Goal: Find specific page/section: Find specific page/section

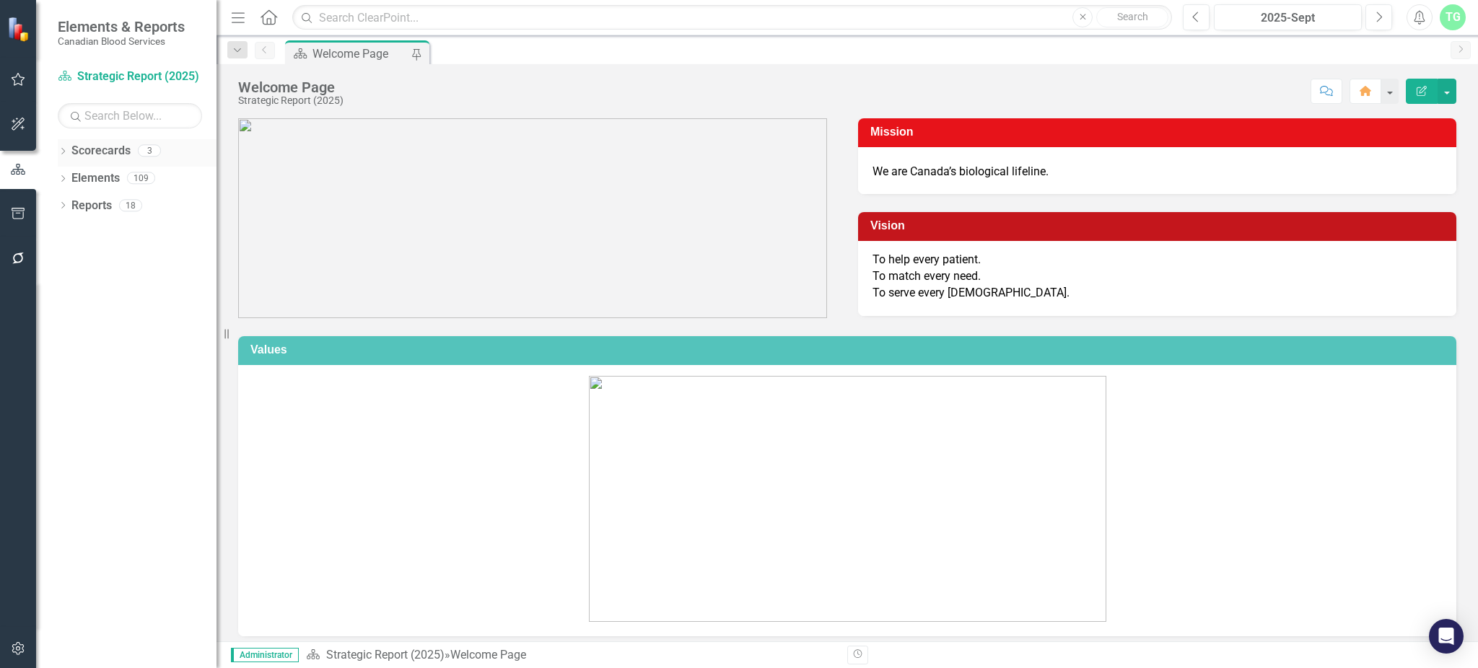
click at [71, 150] on link "Scorecards" at bounding box center [100, 151] width 59 height 17
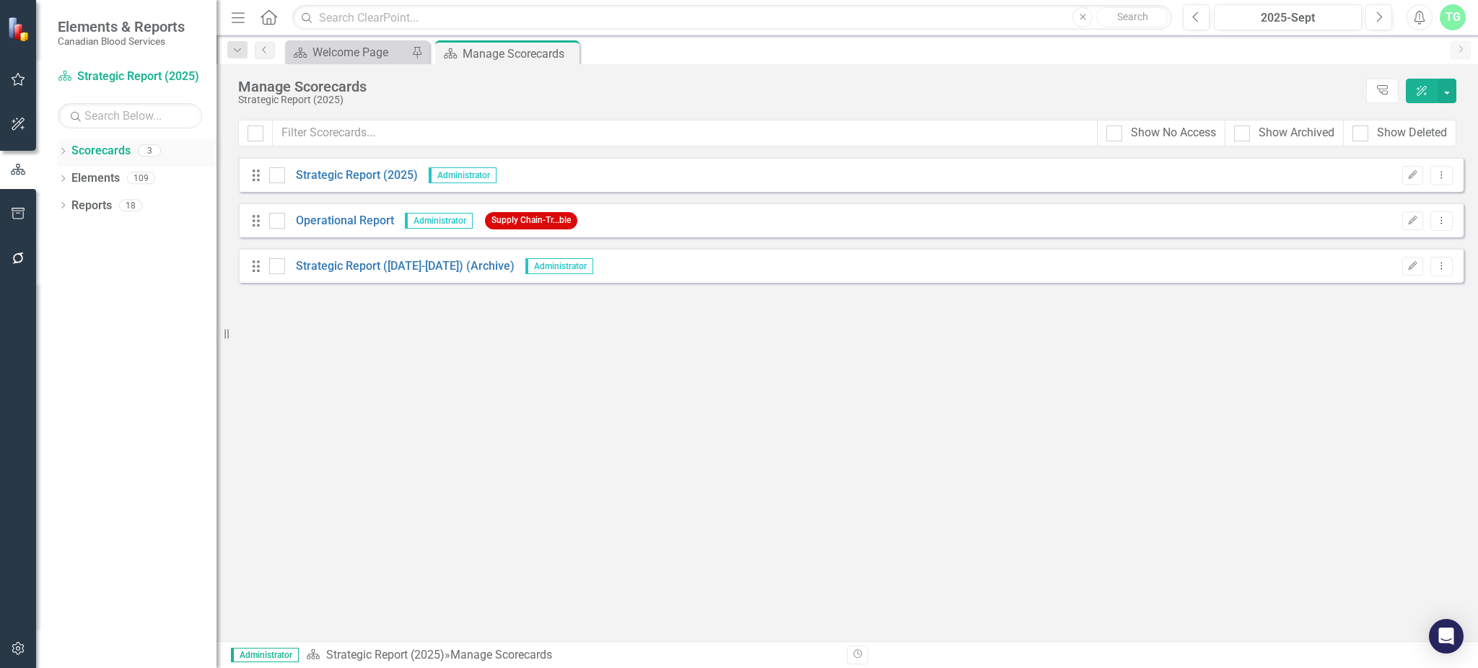
click at [70, 149] on div "Dropdown Scorecards 3" at bounding box center [137, 152] width 159 height 27
click at [58, 152] on icon "Dropdown" at bounding box center [63, 153] width 10 height 8
click at [91, 178] on link "Strategic Report (2025)" at bounding box center [147, 178] width 137 height 17
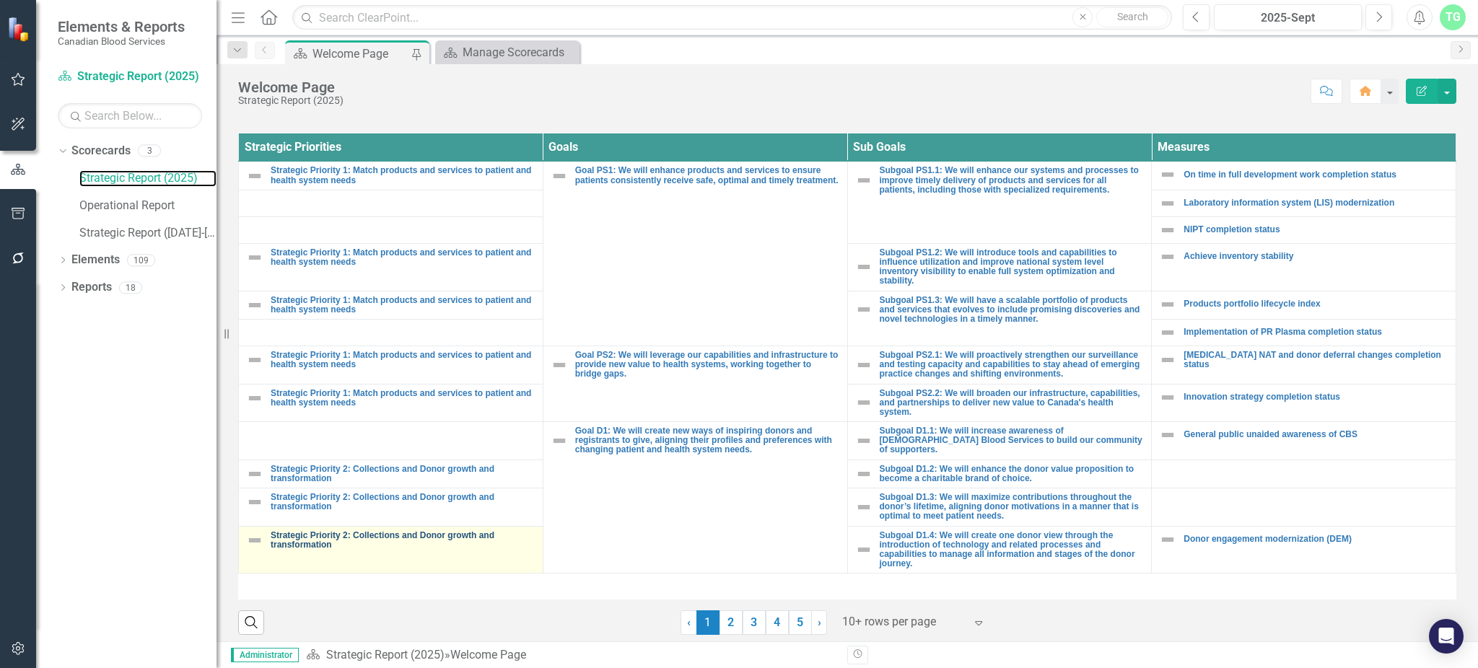
scroll to position [529, 0]
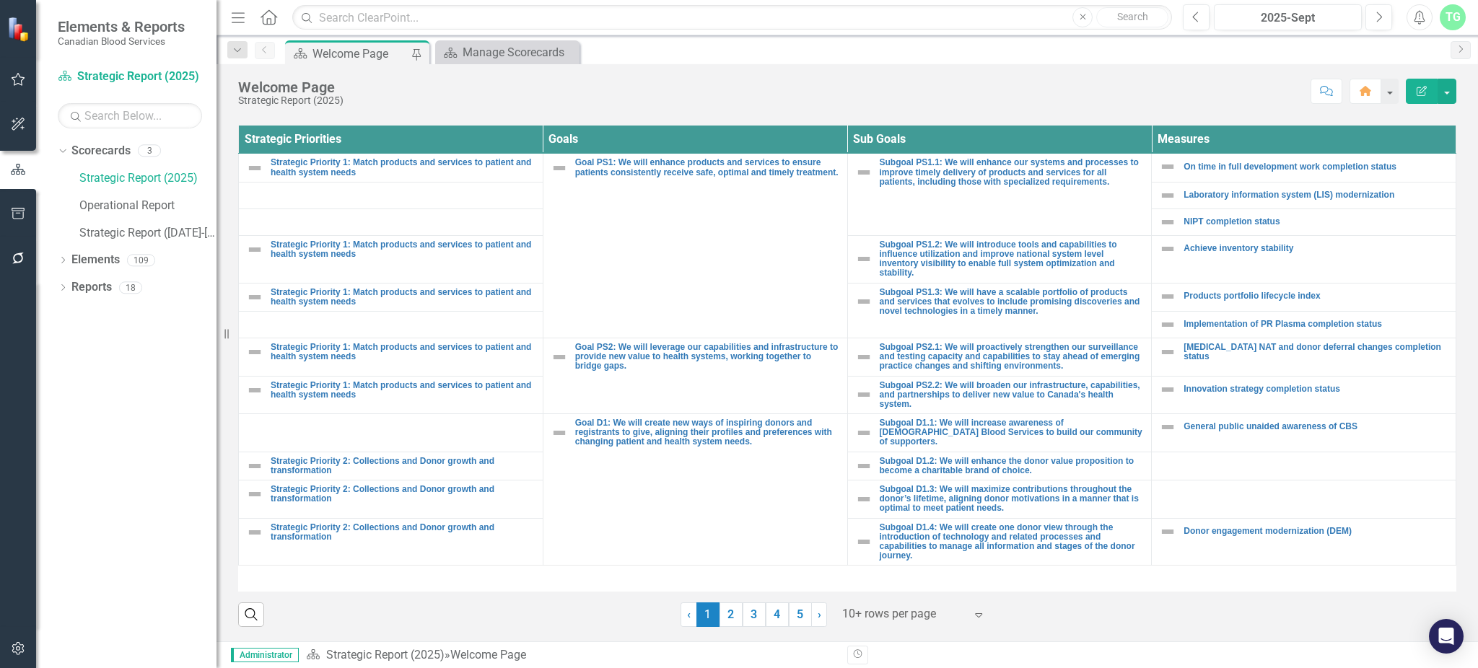
click at [1181, 16] on div "Previous 2025-Sept Next Alerts TG User Edit Profile Disable Sound Silence Alert…" at bounding box center [1318, 17] width 301 height 26
click at [1192, 12] on icon "Previous" at bounding box center [1196, 17] width 8 height 13
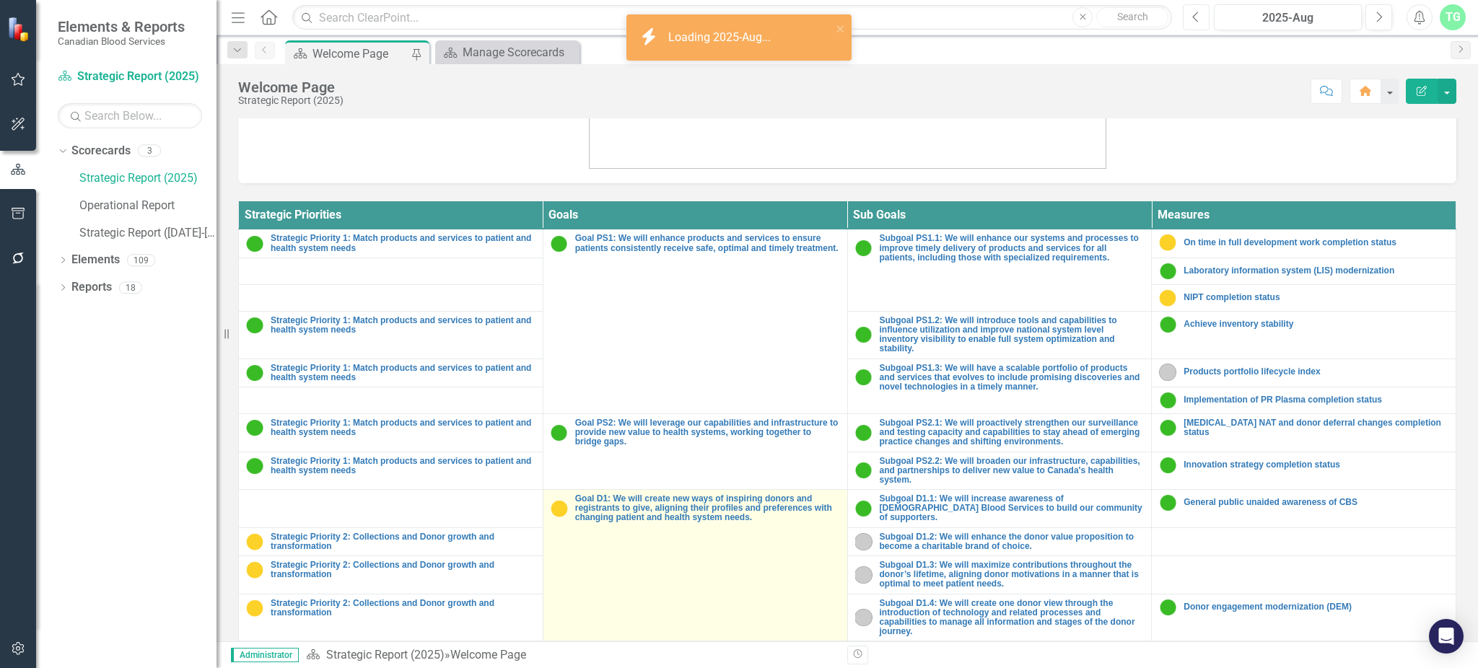
scroll to position [529, 0]
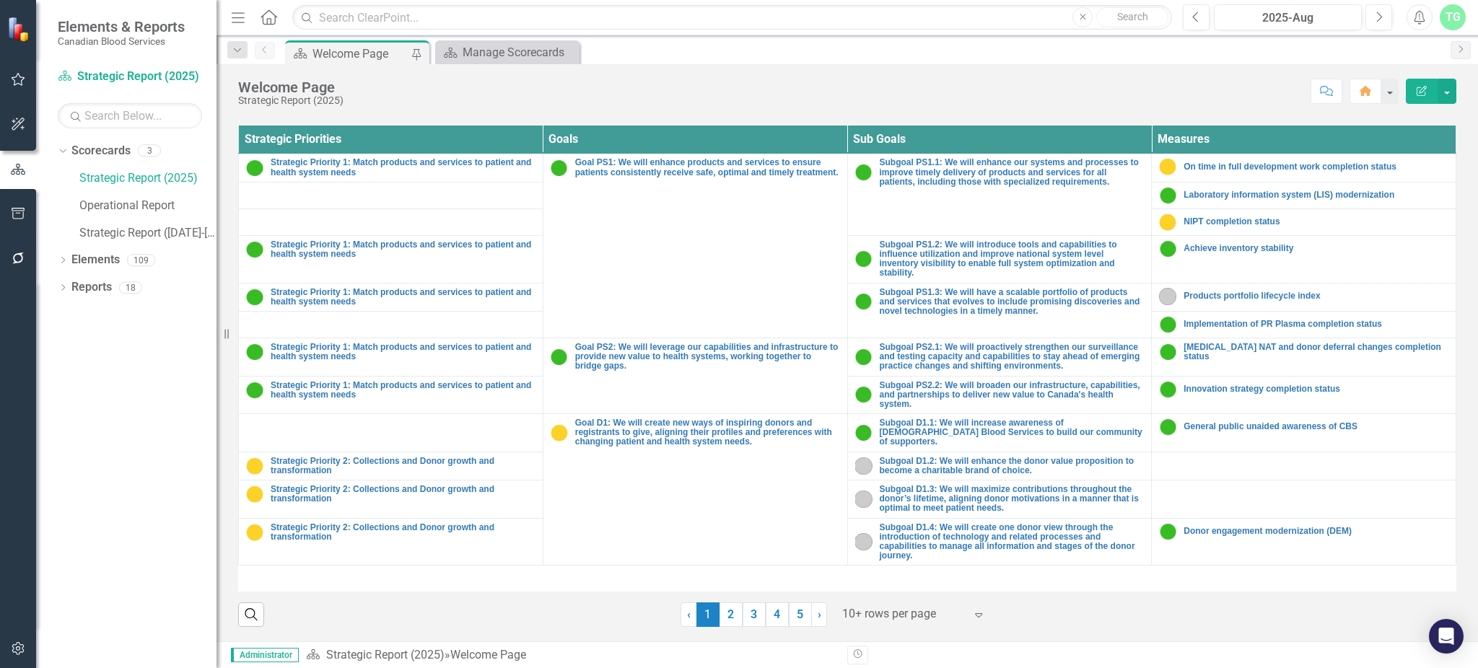
click at [852, 618] on div at bounding box center [903, 614] width 123 height 19
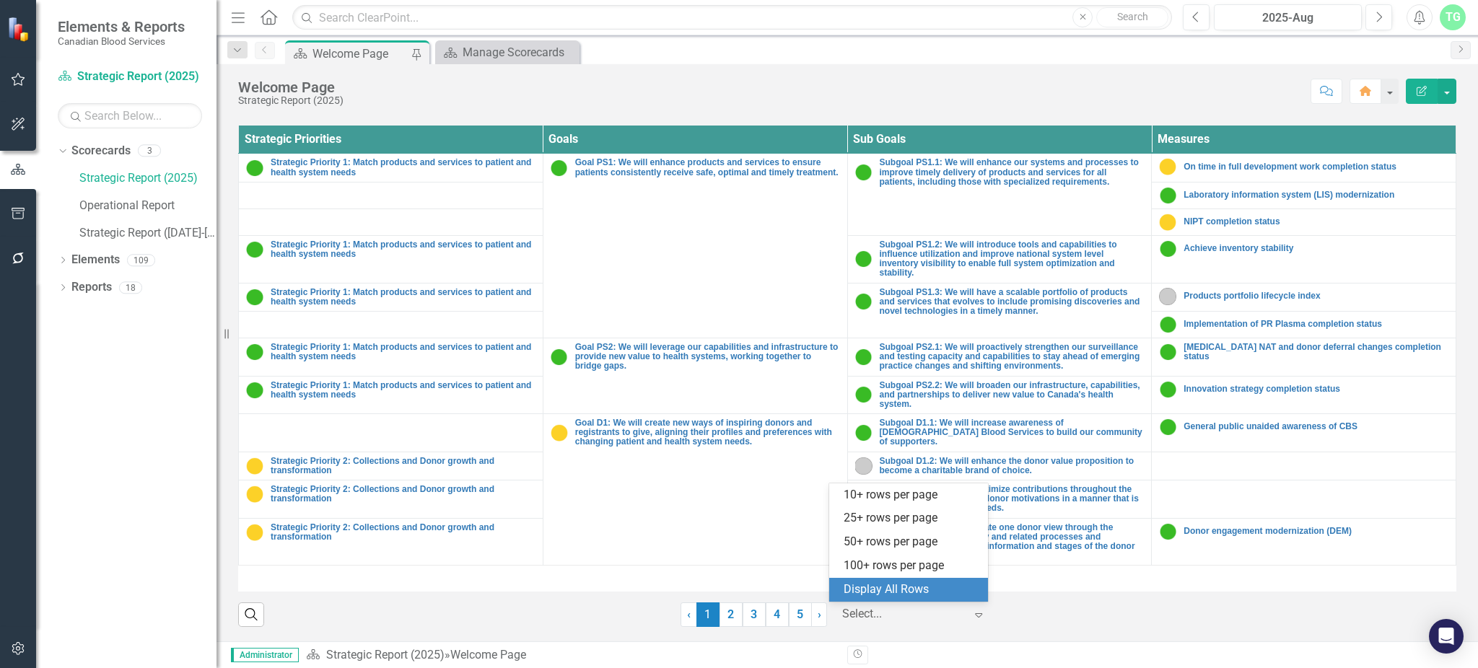
click at [863, 589] on div "Display All Rows" at bounding box center [912, 590] width 136 height 17
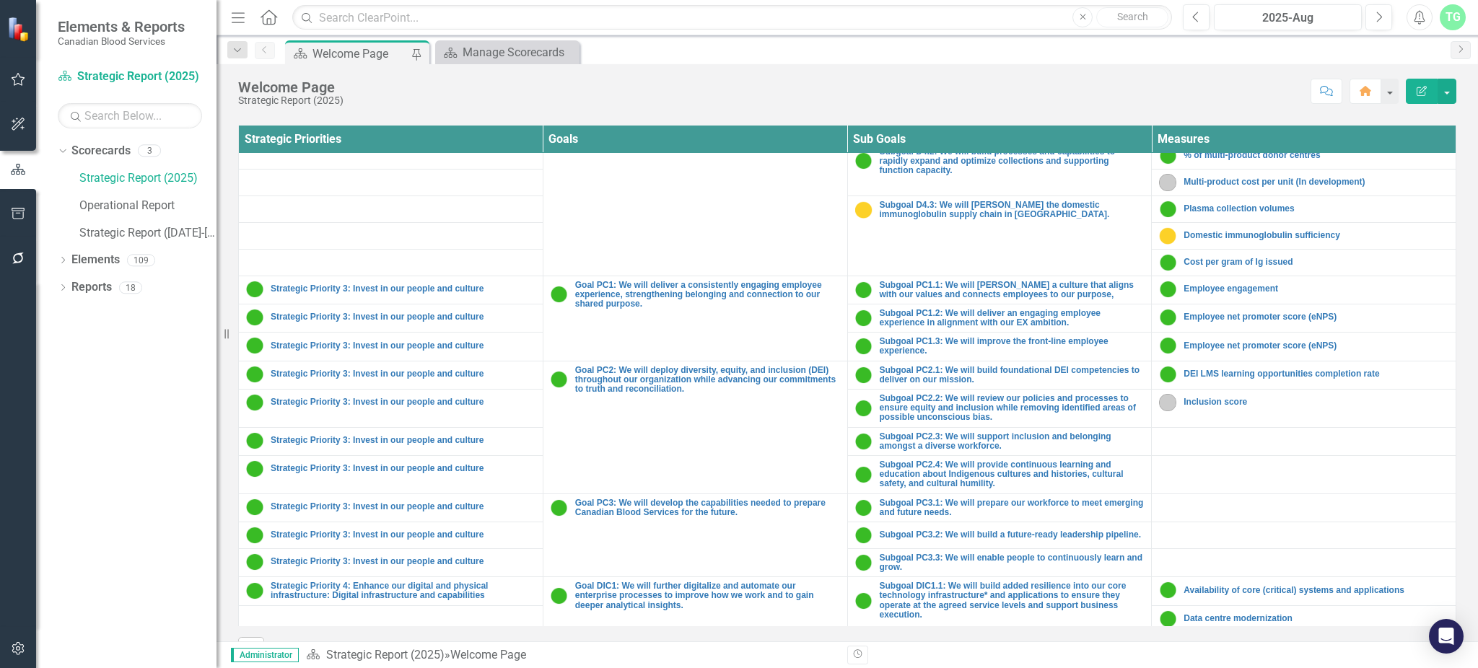
scroll to position [769, 0]
